Goal: Check status

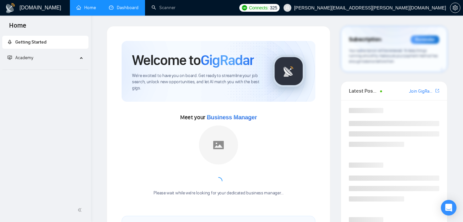
click at [125, 7] on link "Dashboard" at bounding box center [124, 8] width 30 height 6
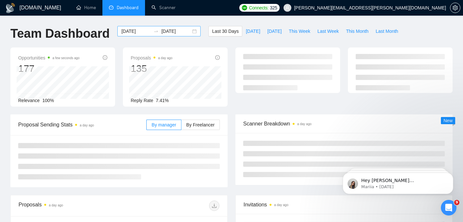
click at [127, 29] on input "[DATE]" at bounding box center [136, 31] width 30 height 7
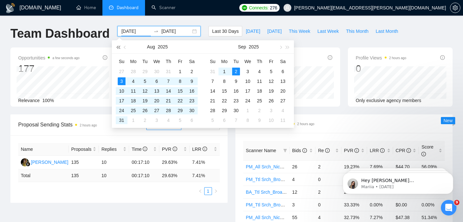
click at [119, 48] on button "button" at bounding box center [117, 46] width 7 height 13
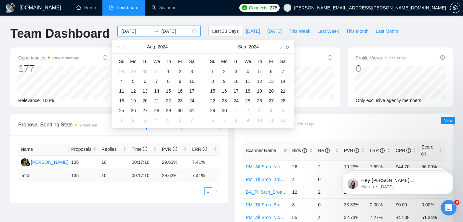
click at [289, 48] on button "button" at bounding box center [287, 46] width 7 height 13
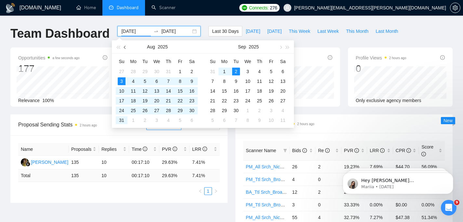
click at [125, 49] on button "button" at bounding box center [125, 46] width 7 height 13
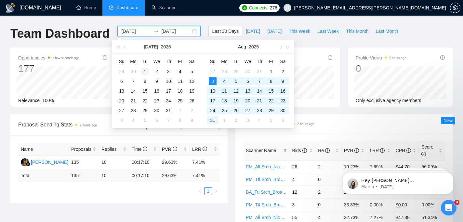
type input "[DATE]"
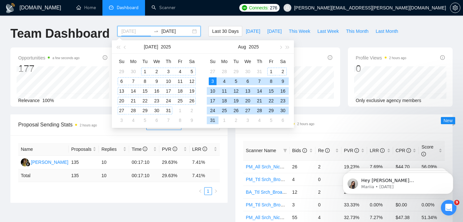
click at [145, 71] on div "1" at bounding box center [145, 72] width 8 height 8
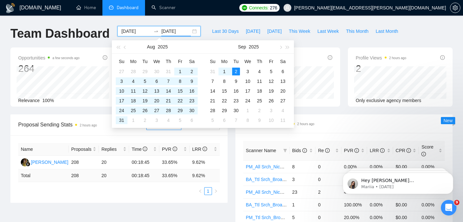
type input "[DATE]"
click at [229, 178] on div "Proposal Sending Stats 2 hours ago By manager By Freelancer Name Proposals Repl…" at bounding box center [118, 158] width 225 height 88
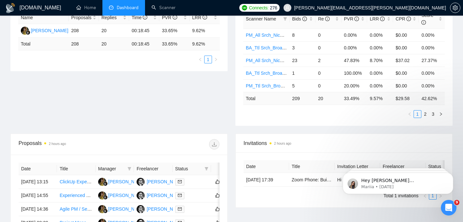
scroll to position [117, 0]
